Goal: Find specific page/section: Find specific page/section

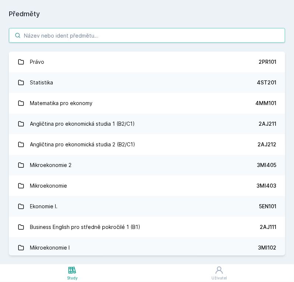
click at [163, 39] on input "search" at bounding box center [147, 35] width 277 height 15
paste input "4ME521"
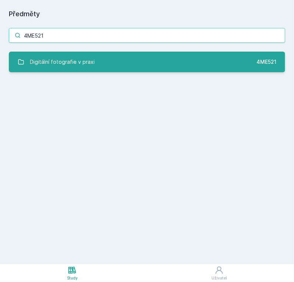
type input "4ME521"
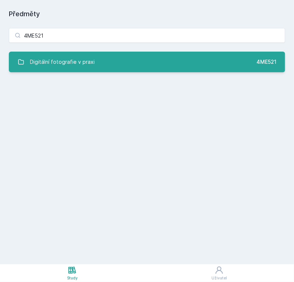
click at [47, 62] on div "Digitální fotografie v praxi" at bounding box center [62, 62] width 65 height 15
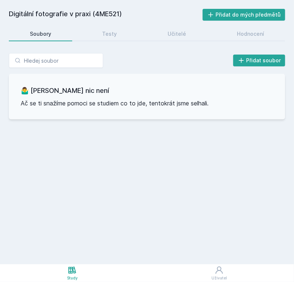
click at [107, 23] on div "Digitální fotografie v praxi (4ME521) Přidat do mých předmětů [GEOGRAPHIC_DATA]…" at bounding box center [147, 132] width 277 height 247
click at [110, 30] on link "Testy" at bounding box center [109, 34] width 57 height 15
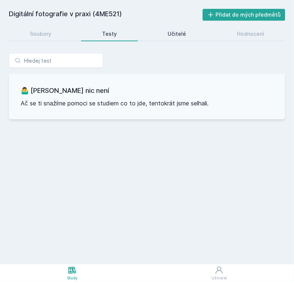
click at [176, 35] on div "Učitelé" at bounding box center [177, 33] width 18 height 7
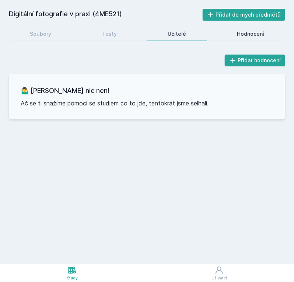
drag, startPoint x: 253, startPoint y: 36, endPoint x: 248, endPoint y: 34, distance: 5.3
click at [253, 36] on div "Hodnocení" at bounding box center [250, 33] width 27 height 7
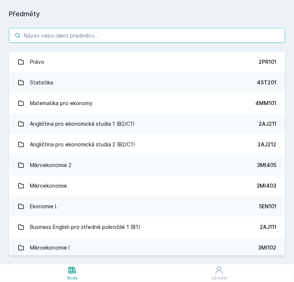
click at [74, 42] on input "search" at bounding box center [147, 35] width 277 height 15
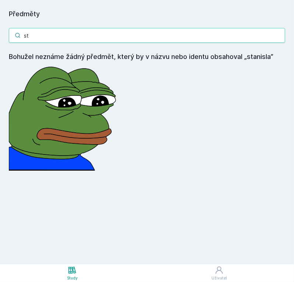
type input "s"
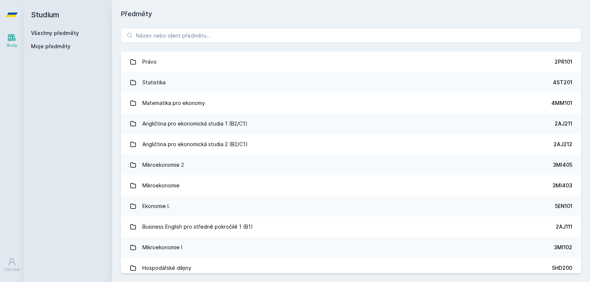
click at [59, 29] on h2 "Studium" at bounding box center [68, 14] width 74 height 29
click at [55, 32] on link "Všechny předměty" at bounding box center [55, 33] width 48 height 6
click at [49, 49] on span "Moje předměty" at bounding box center [50, 46] width 39 height 7
click at [12, 40] on icon at bounding box center [12, 37] width 8 height 7
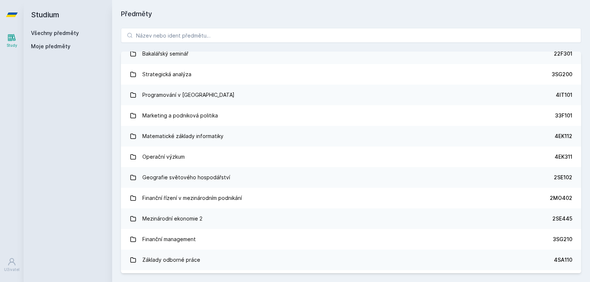
scroll to position [1415, 0]
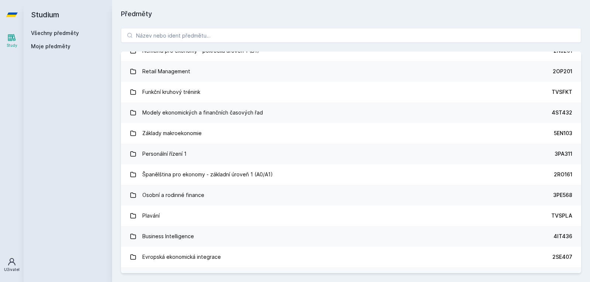
click at [9, 266] on icon at bounding box center [11, 262] width 9 height 9
